Goal: Task Accomplishment & Management: Manage account settings

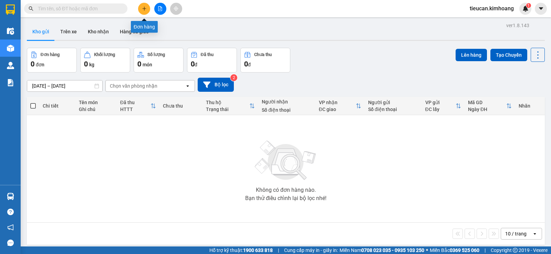
click at [142, 8] on icon "plus" at bounding box center [144, 8] width 5 height 5
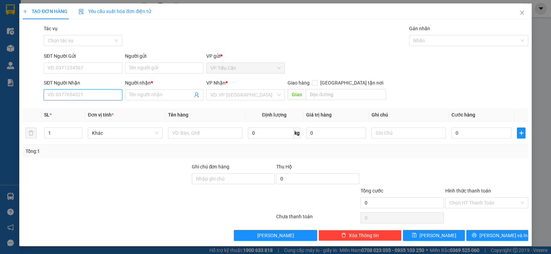
click at [92, 93] on input "SĐT Người Nhận" at bounding box center [83, 95] width 79 height 11
click at [79, 110] on div "0901000368 - A HÙNG" at bounding box center [83, 109] width 70 height 8
type input "0901000368"
type input "A HÙNG"
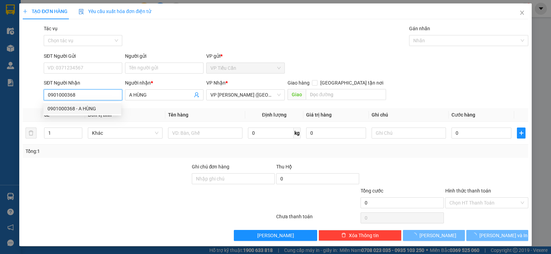
type input "40.000"
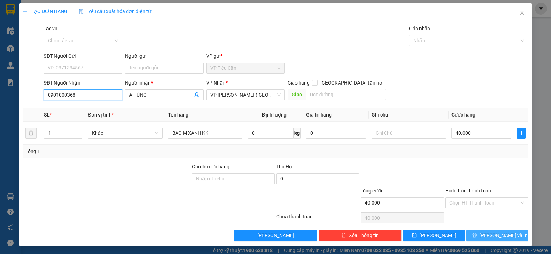
type input "0901000368"
click at [503, 238] on span "Lưu và In" at bounding box center [503, 236] width 48 height 8
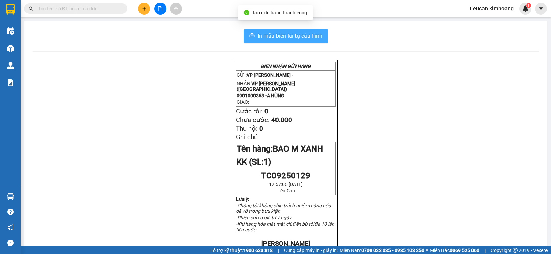
click at [307, 32] on span "In mẫu biên lai tự cấu hình" at bounding box center [290, 36] width 65 height 9
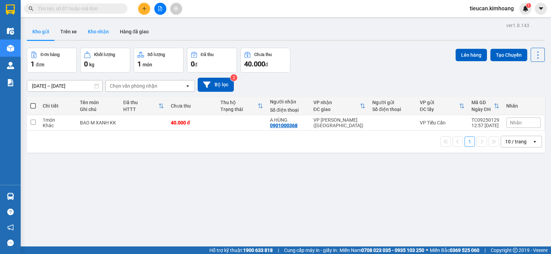
click at [99, 35] on button "Kho nhận" at bounding box center [98, 31] width 32 height 17
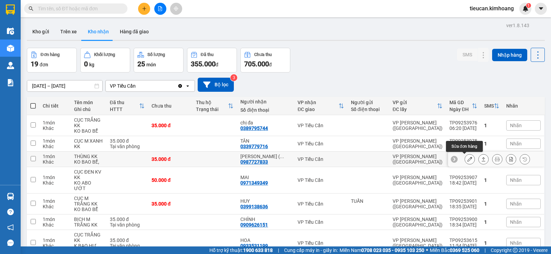
click at [467, 158] on icon at bounding box center [469, 159] width 5 height 5
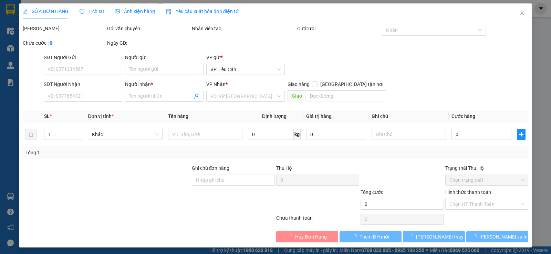
type input "0987727833"
type input "[PERSON_NAME] ( [GEOGRAPHIC_DATA])"
type input "35.000"
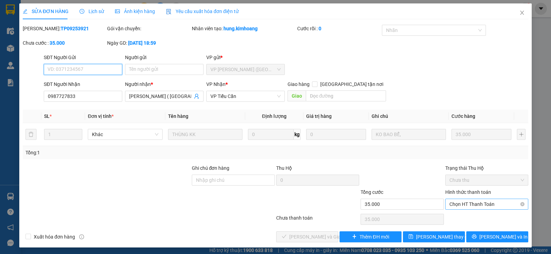
click at [473, 203] on span "Chọn HT Thanh Toán" at bounding box center [486, 204] width 75 height 10
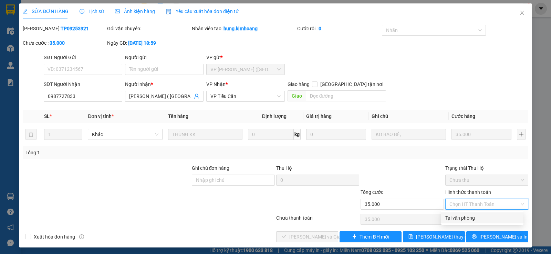
click at [470, 214] on div "Tại văn phòng" at bounding box center [482, 218] width 82 height 11
type input "0"
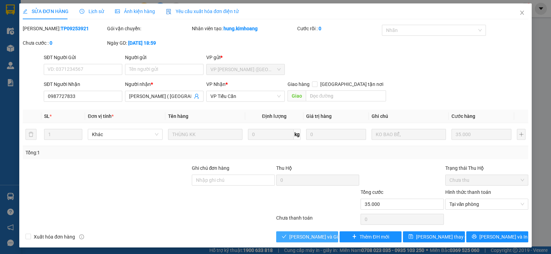
click at [329, 236] on button "[PERSON_NAME] và Giao hàng" at bounding box center [307, 237] width 62 height 11
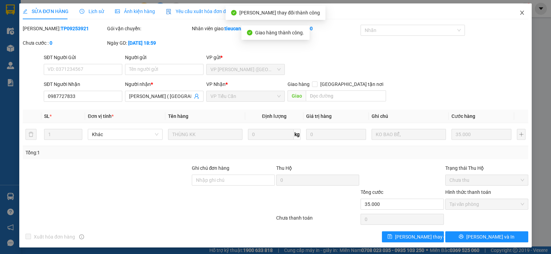
click at [519, 11] on icon "close" at bounding box center [522, 13] width 6 height 6
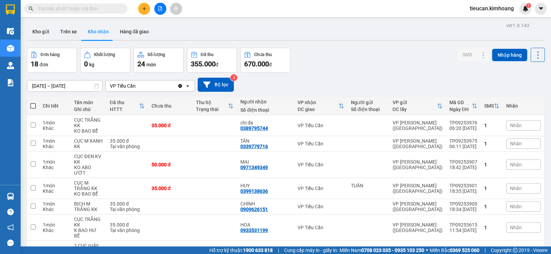
scroll to position [34, 0]
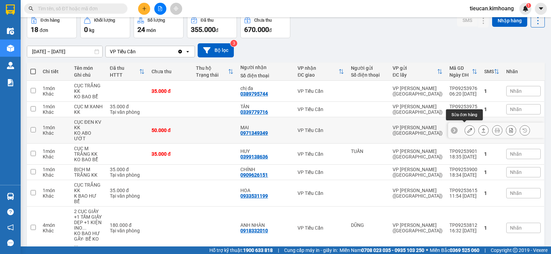
click at [467, 128] on icon at bounding box center [469, 130] width 5 height 5
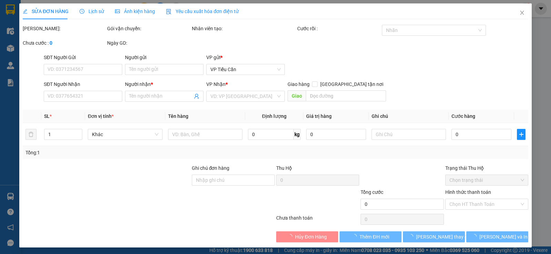
type input "0971349349"
type input "MAI"
type input "50.000"
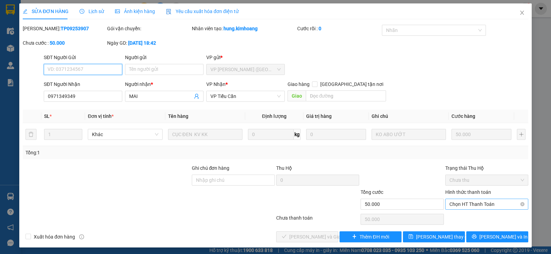
click at [460, 204] on span "Chọn HT Thanh Toán" at bounding box center [486, 204] width 75 height 10
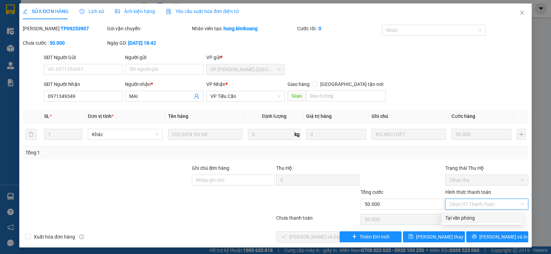
click at [436, 220] on div "Total Paid Fee 0 Total UnPaid Fee 50.000 Cash Collection Total Fee Mã ĐH: TP092…" at bounding box center [276, 134] width 506 height 218
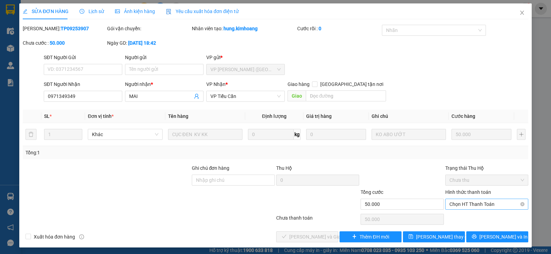
click at [483, 205] on span "Chọn HT Thanh Toán" at bounding box center [486, 204] width 75 height 10
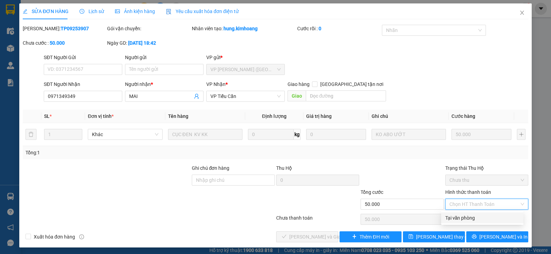
click at [465, 221] on div "Tại văn phòng" at bounding box center [482, 219] width 74 height 8
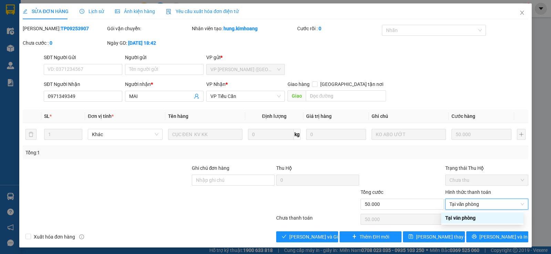
type input "0"
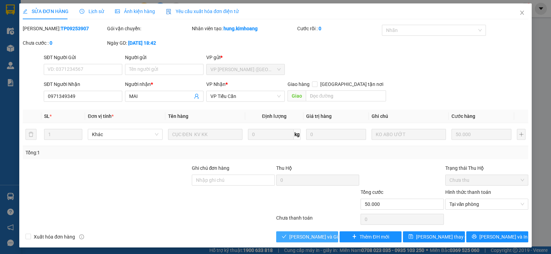
click at [329, 238] on button "[PERSON_NAME] và Giao hàng" at bounding box center [307, 237] width 62 height 11
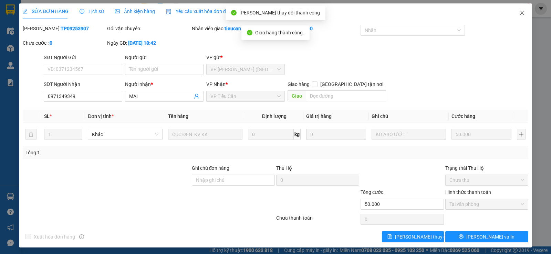
click at [520, 13] on span "Close" at bounding box center [521, 12] width 19 height 19
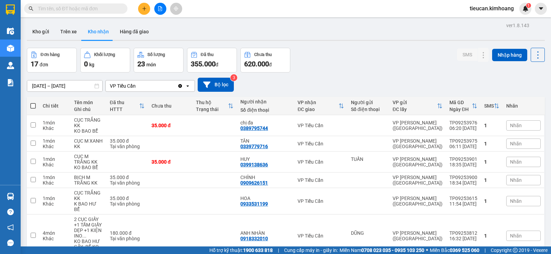
scroll to position [138, 0]
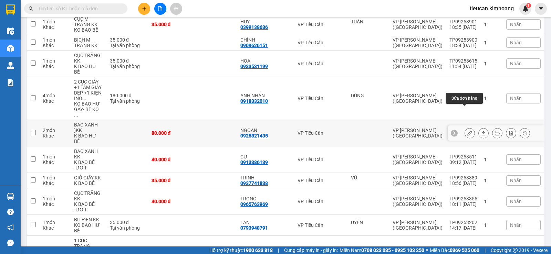
click at [467, 131] on icon at bounding box center [469, 133] width 5 height 5
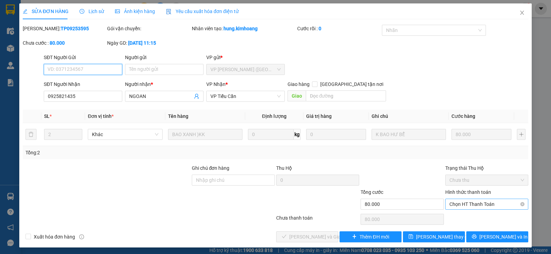
click at [464, 204] on span "Chọn HT Thanh Toán" at bounding box center [486, 204] width 75 height 10
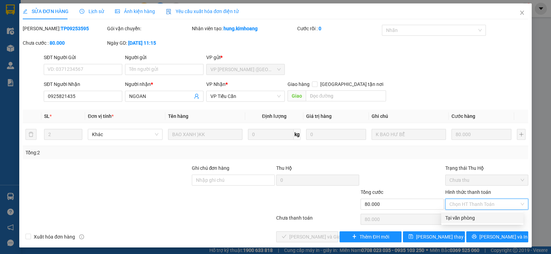
drag, startPoint x: 465, startPoint y: 217, endPoint x: 431, endPoint y: 222, distance: 33.9
click at [462, 218] on div "Tại văn phòng" at bounding box center [482, 219] width 74 height 8
type input "0"
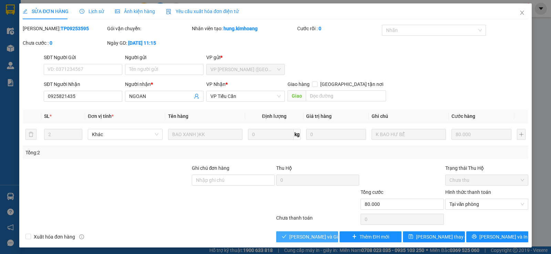
click at [319, 235] on span "[PERSON_NAME] và Giao hàng" at bounding box center [322, 237] width 66 height 8
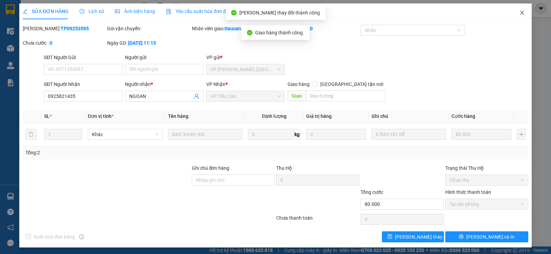
click at [519, 12] on icon "close" at bounding box center [522, 13] width 6 height 6
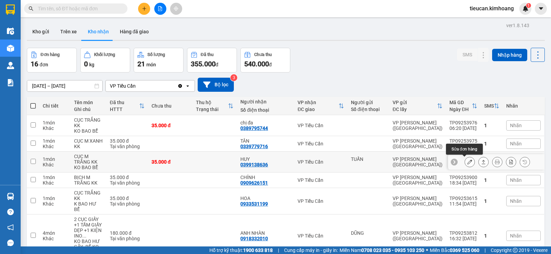
click at [467, 163] on icon at bounding box center [469, 162] width 5 height 5
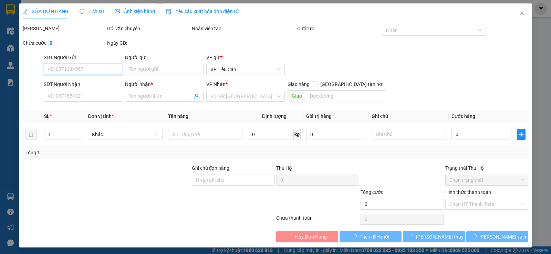
type input "TUẤN"
type input "0399138636"
type input "HUY"
type input "35.000"
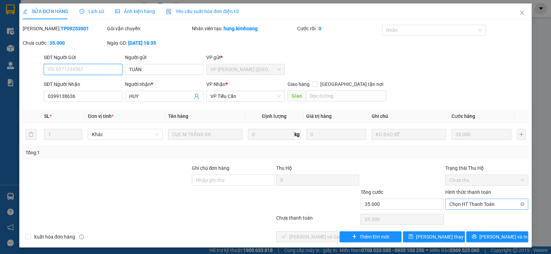
click at [469, 200] on span "Chọn HT Thanh Toán" at bounding box center [486, 204] width 75 height 10
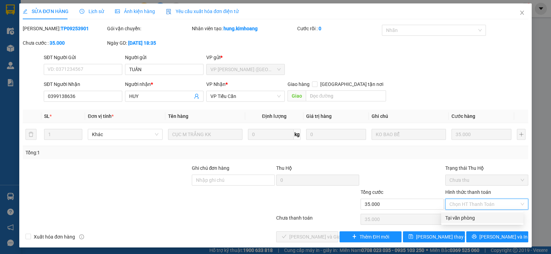
drag, startPoint x: 464, startPoint y: 217, endPoint x: 443, endPoint y: 217, distance: 21.0
click at [461, 217] on div "Tại văn phòng" at bounding box center [482, 219] width 74 height 8
type input "0"
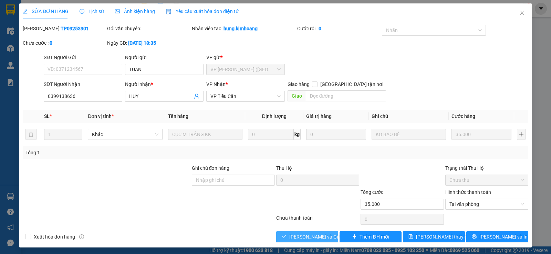
click at [319, 235] on span "[PERSON_NAME] và Giao hàng" at bounding box center [322, 237] width 66 height 8
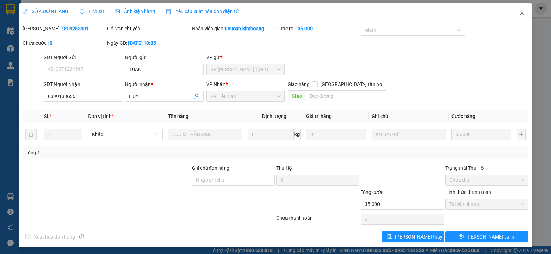
click at [515, 16] on span "Close" at bounding box center [521, 12] width 19 height 19
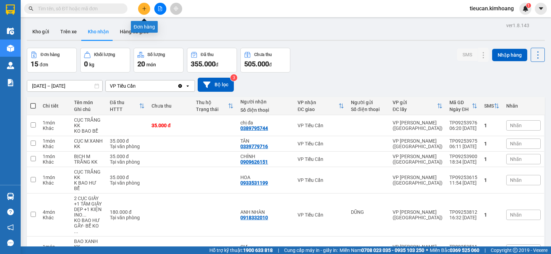
click at [144, 13] on button at bounding box center [144, 9] width 12 height 12
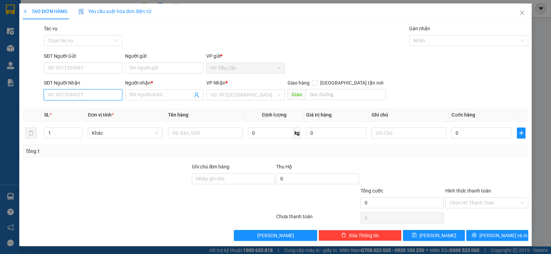
click at [81, 98] on input "SĐT Người Nhận" at bounding box center [83, 95] width 79 height 11
click at [520, 12] on icon "close" at bounding box center [522, 13] width 4 height 4
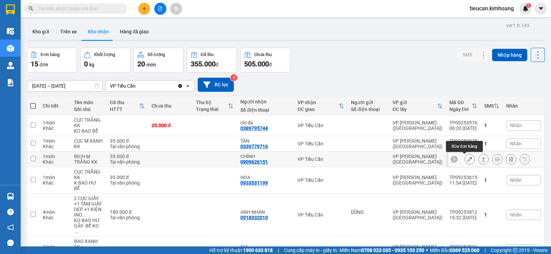
click at [467, 160] on icon at bounding box center [469, 159] width 5 height 5
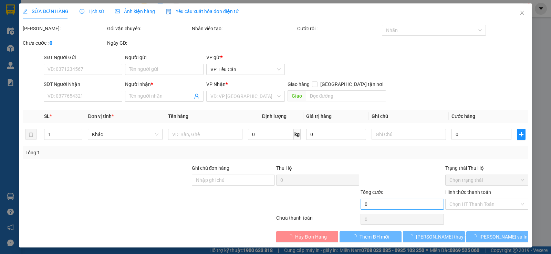
type input "0909626151"
type input "CHÍNH"
type input "35.000"
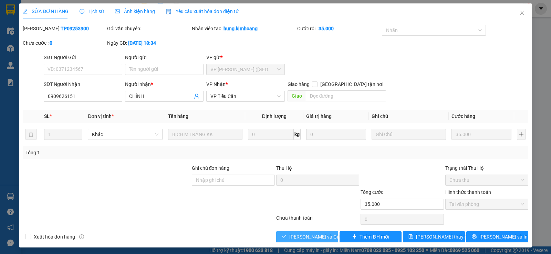
click at [302, 237] on span "[PERSON_NAME] và Giao hàng" at bounding box center [322, 237] width 66 height 8
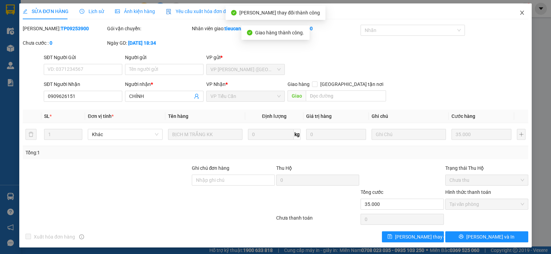
click at [513, 11] on span "Close" at bounding box center [521, 12] width 19 height 19
